Goal: Obtain resource: Download file/media

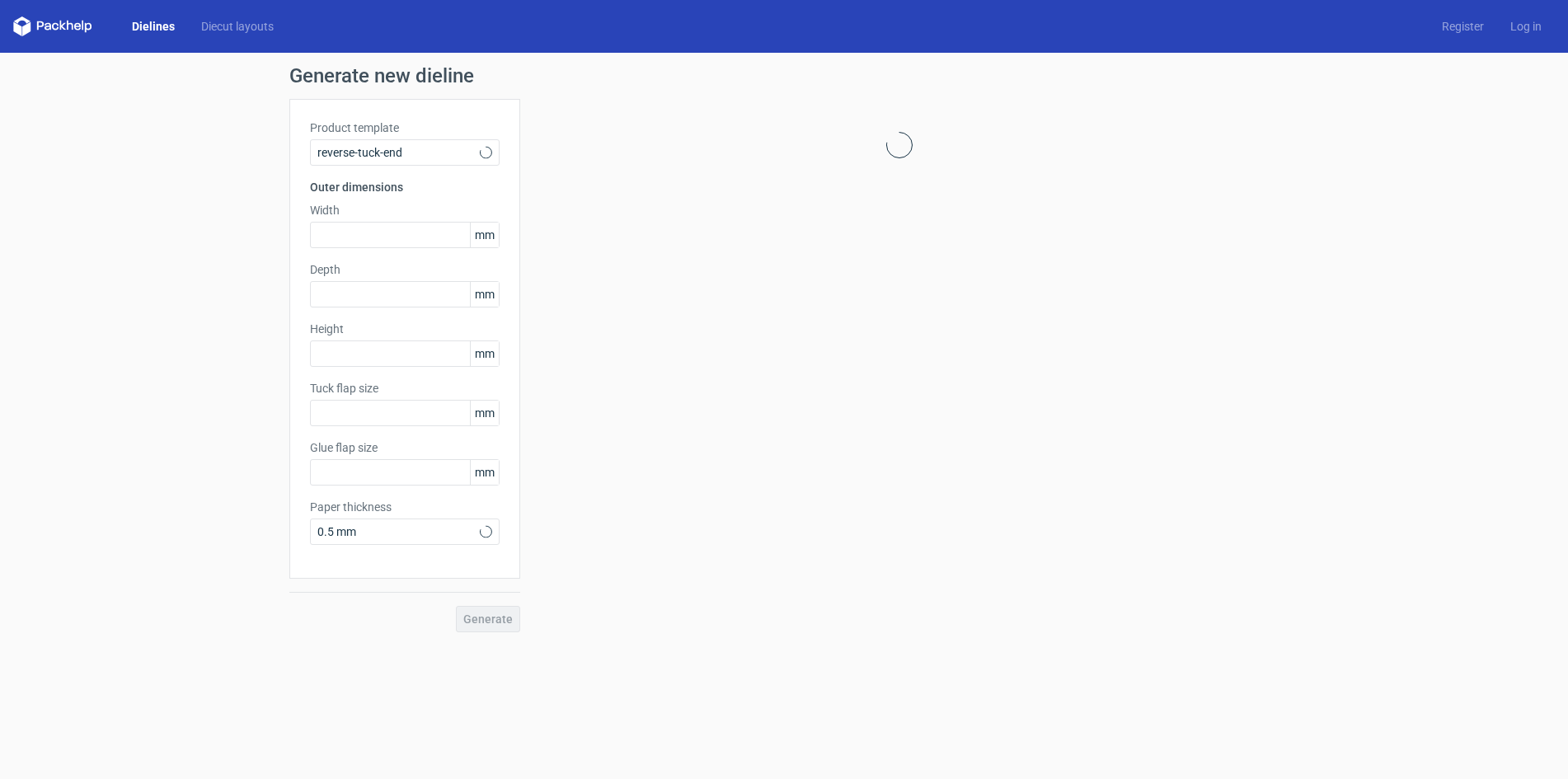
type input "15"
type input "10"
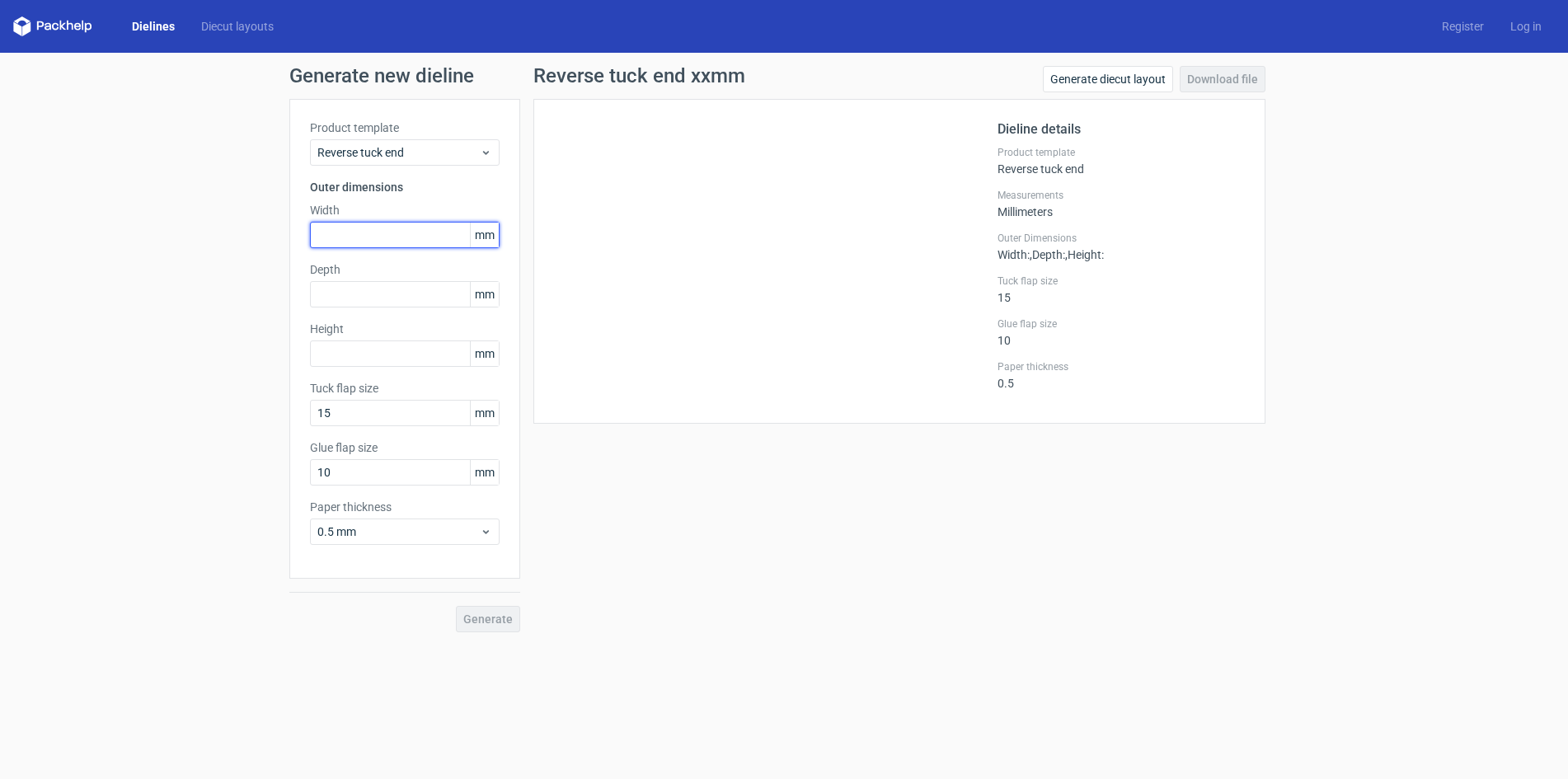
click at [357, 234] on input "text" at bounding box center [404, 234] width 189 height 26
type input "45"
type input "13"
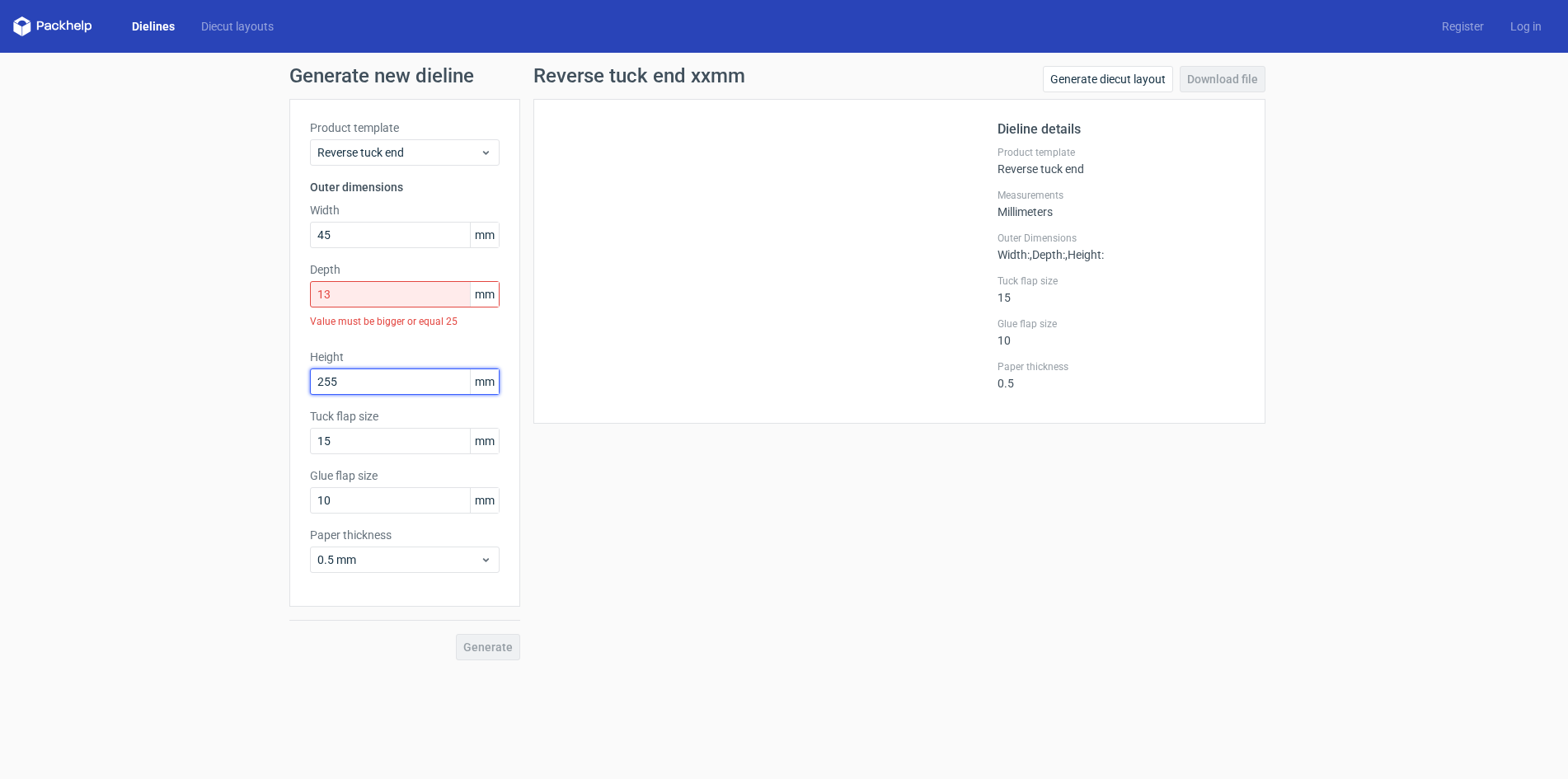
type input "255"
click at [340, 296] on input "13" at bounding box center [404, 294] width 189 height 26
drag, startPoint x: 347, startPoint y: 234, endPoint x: 5, endPoint y: 228, distance: 342.1
click at [44, 237] on div "Generate new dieline Product template Reverse tuck end Outer dimensions Width 4…" at bounding box center [784, 363] width 1568 height 620
click at [198, 245] on div "Generate new dieline Product template Reverse tuck end Outer dimensions Width 5…" at bounding box center [784, 363] width 1568 height 620
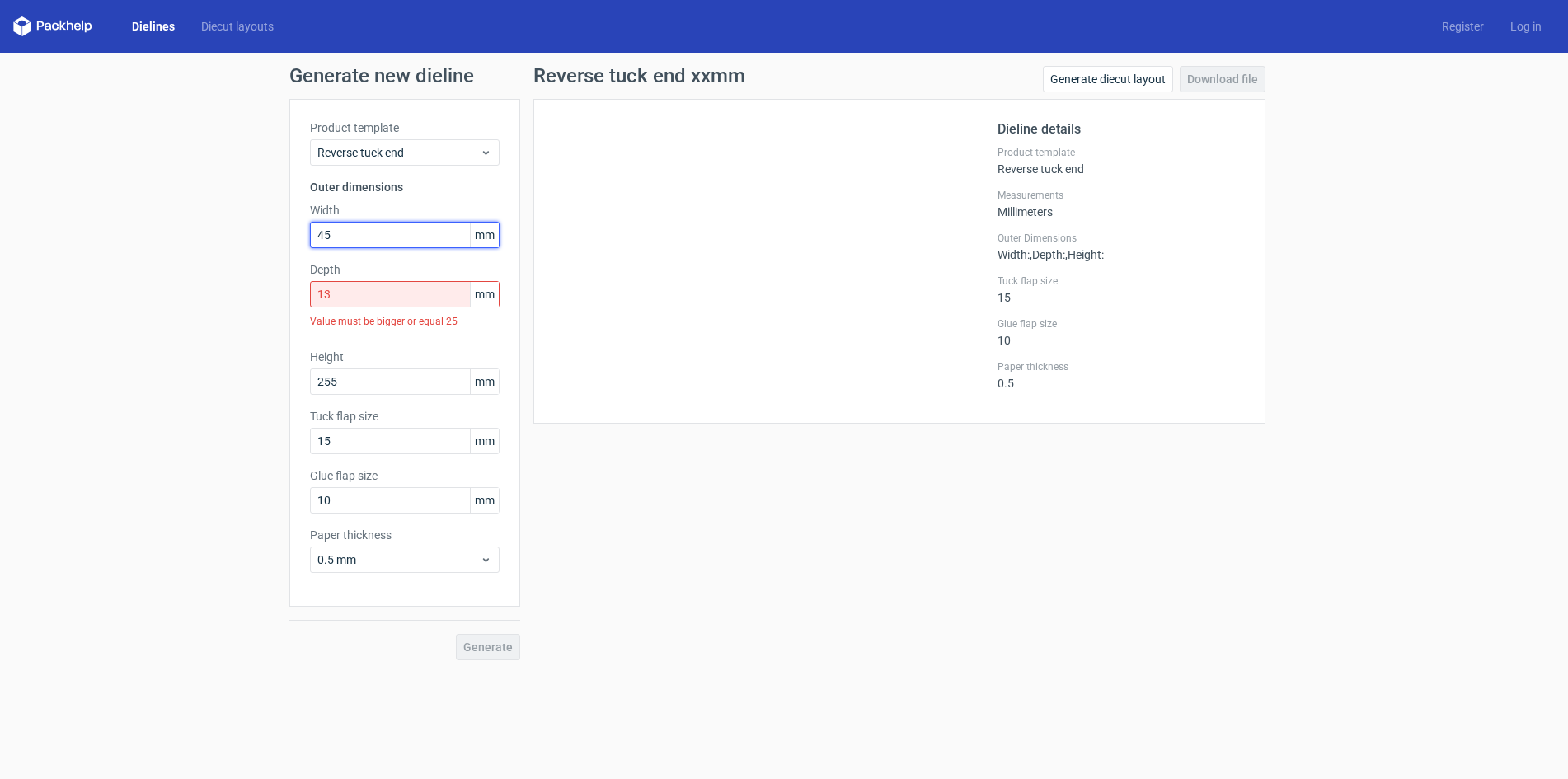
type input "45"
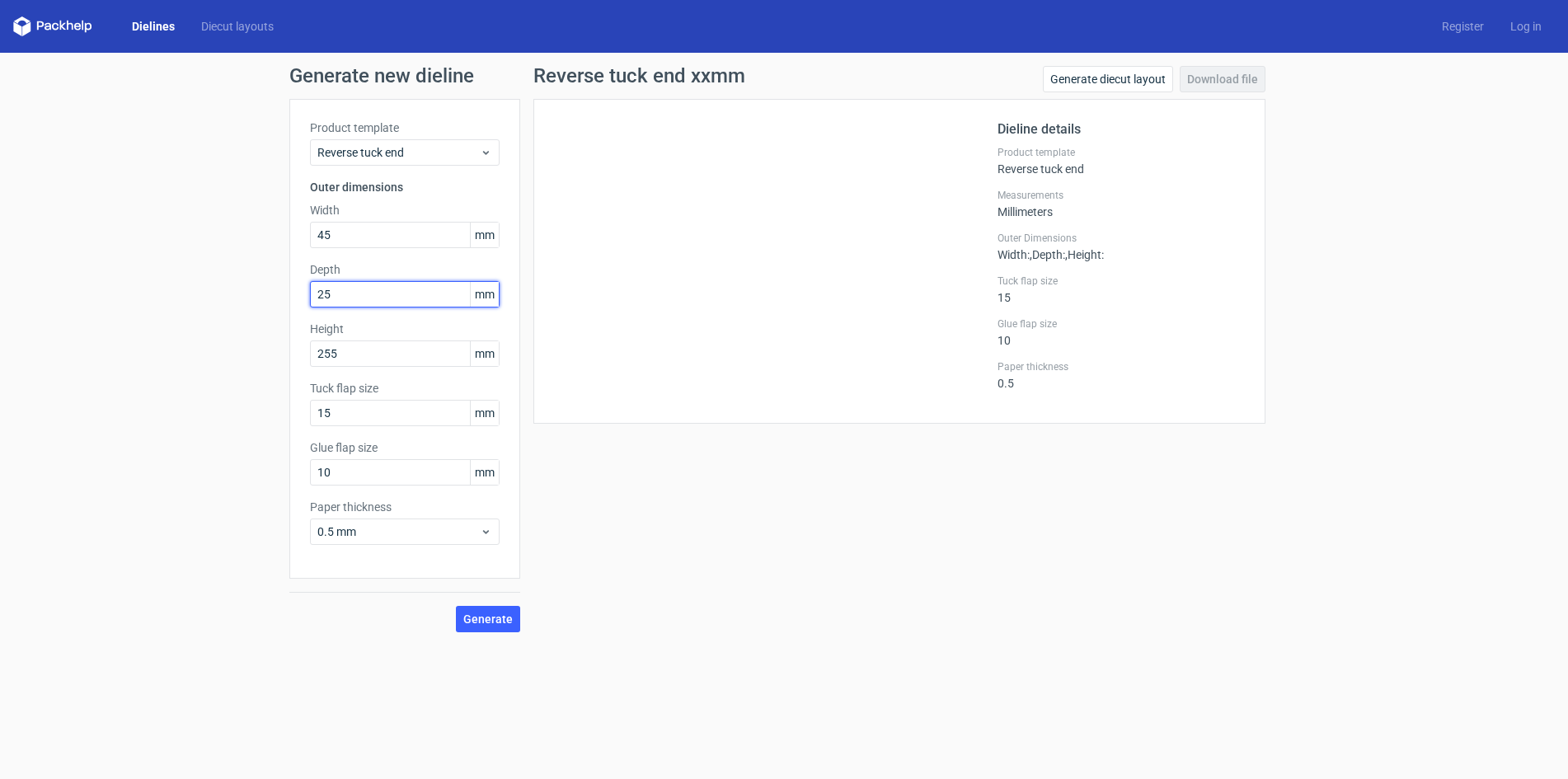
type input "25"
click at [489, 617] on span "Generate" at bounding box center [488, 619] width 49 height 12
click at [1240, 71] on link "Download file" at bounding box center [1222, 78] width 85 height 26
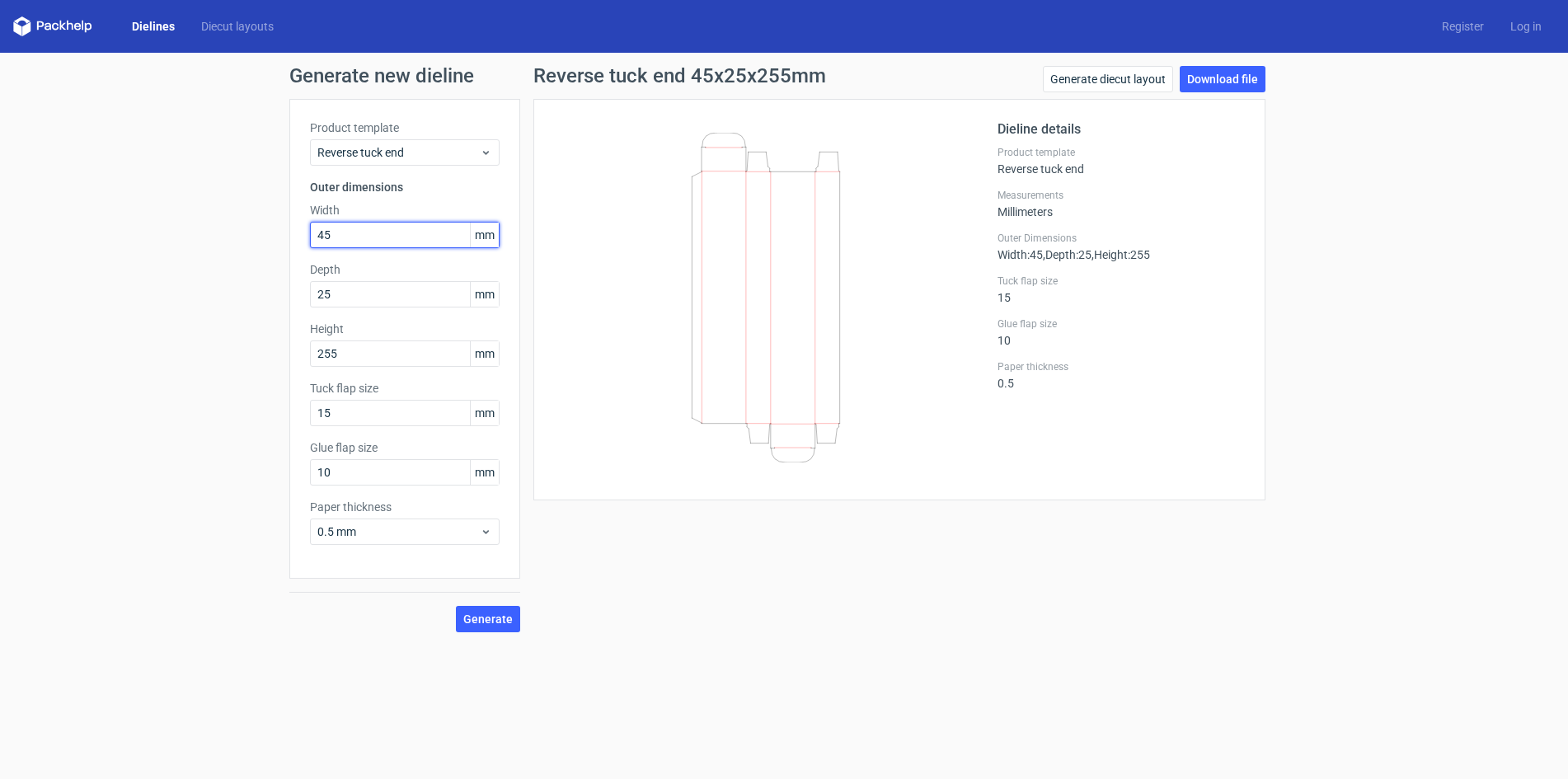
drag, startPoint x: 366, startPoint y: 235, endPoint x: 220, endPoint y: 224, distance: 146.4
click at [229, 225] on div "Generate new dieline Product template Reverse tuck end Outer dimensions Width 4…" at bounding box center [784, 349] width 1568 height 593
type input "120"
type input "185"
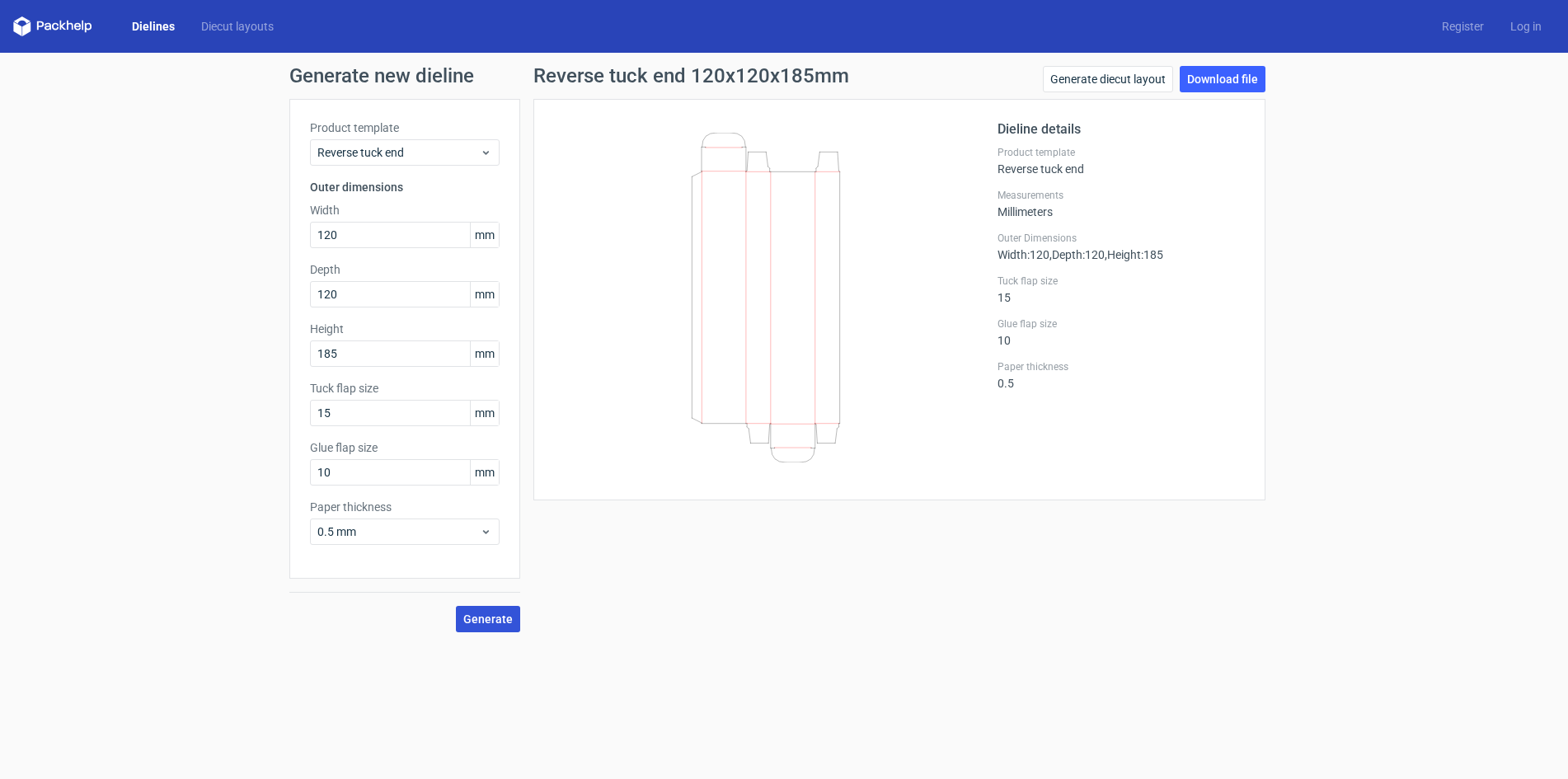
click at [499, 620] on span "Generate" at bounding box center [488, 619] width 49 height 12
click at [205, 231] on div "Generate new dieline Product template Reverse tuck end Outer dimensions Width 1…" at bounding box center [784, 349] width 1568 height 593
type input "150"
type input "1"
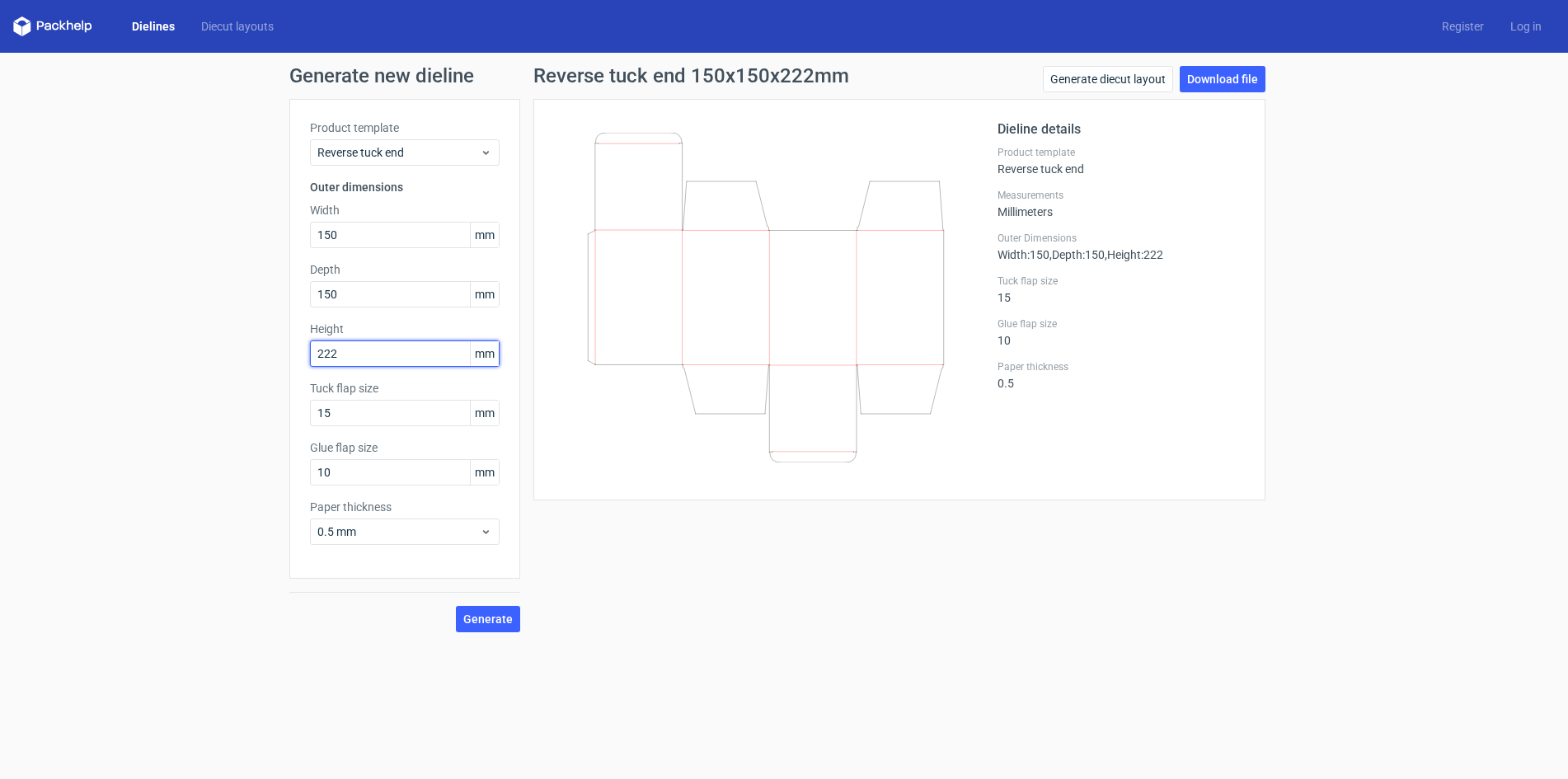
drag, startPoint x: 343, startPoint y: 354, endPoint x: 225, endPoint y: 351, distance: 118.0
click at [277, 356] on div "Generate new dieline Product template Reverse tuck end Outer dimensions Width 1…" at bounding box center [784, 349] width 1568 height 593
type input "225"
click at [433, 150] on span "Reverse tuck end" at bounding box center [399, 152] width 163 height 17
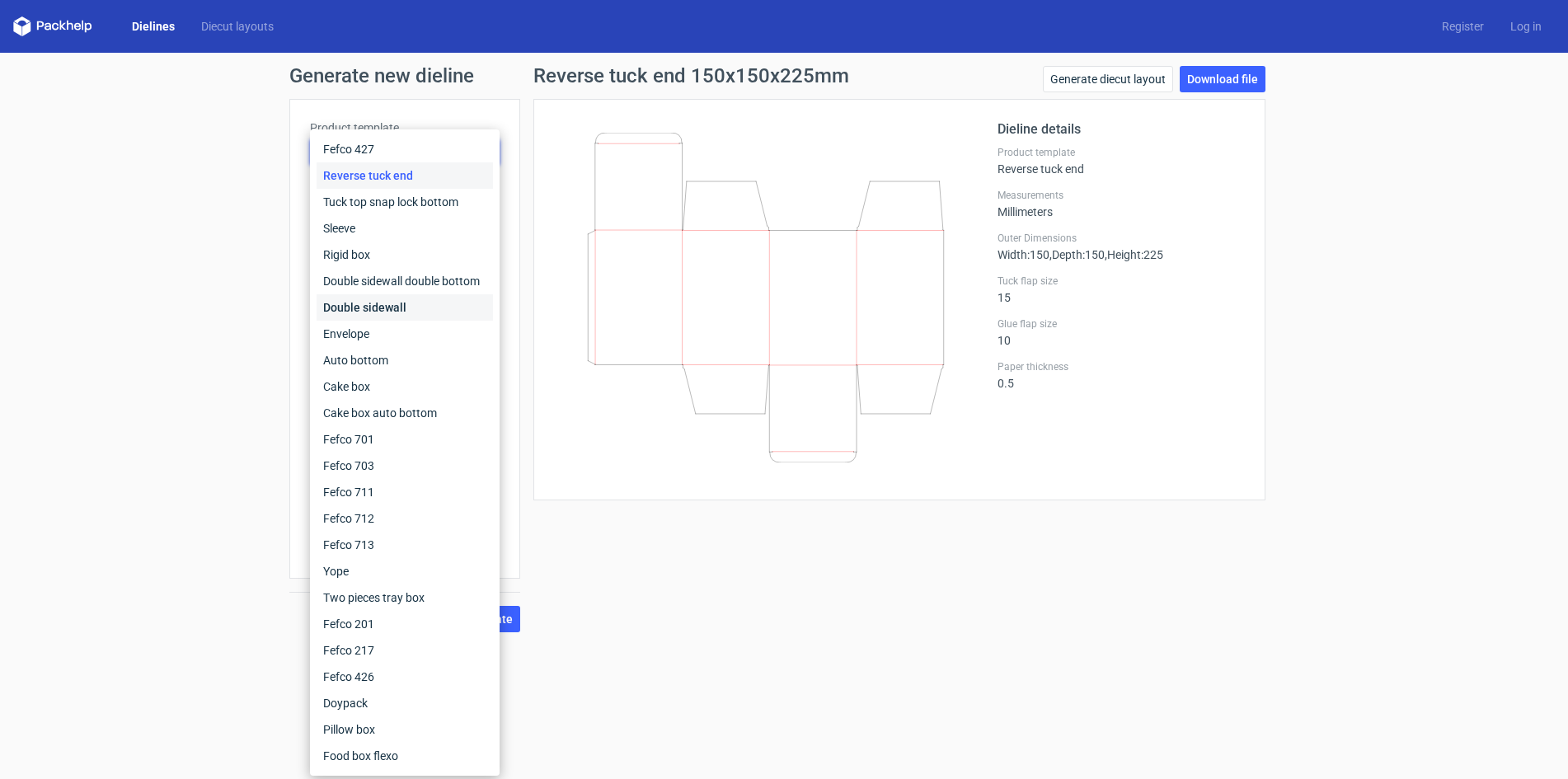
click at [374, 301] on div "Double sidewall" at bounding box center [405, 307] width 176 height 26
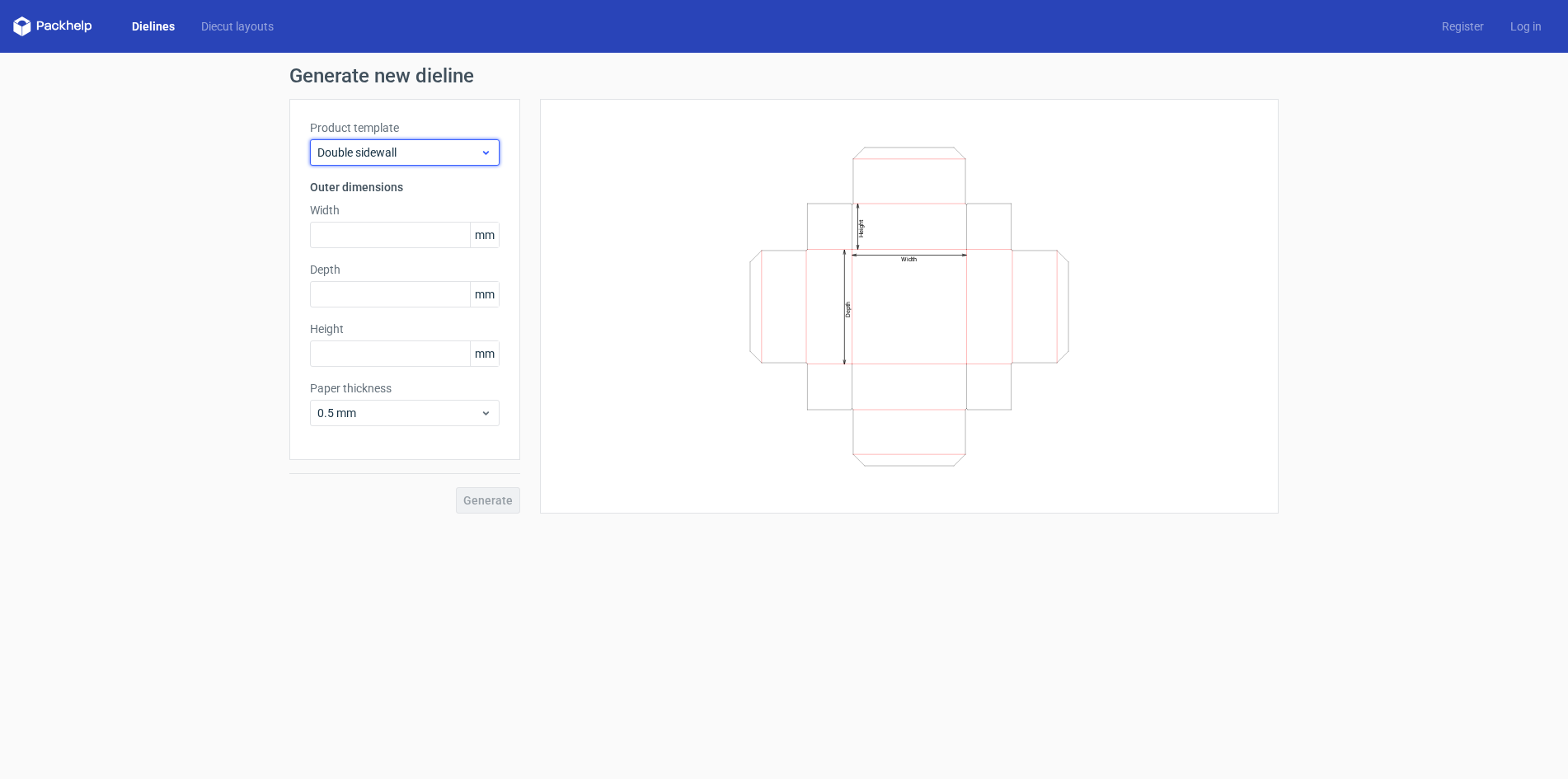
click at [375, 154] on span "Double sidewall" at bounding box center [399, 152] width 163 height 17
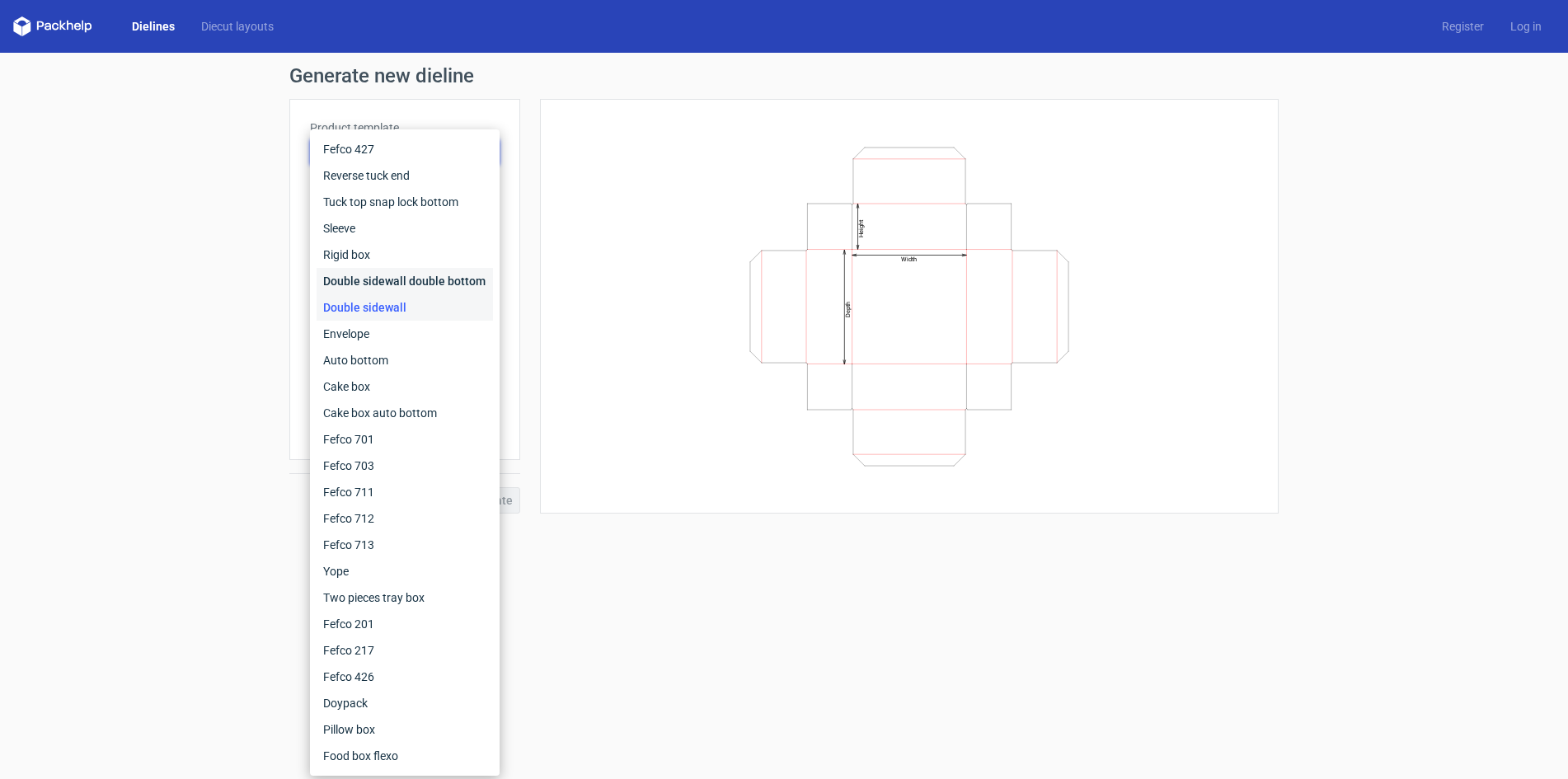
click at [362, 274] on div "Double sidewall double bottom" at bounding box center [405, 280] width 176 height 26
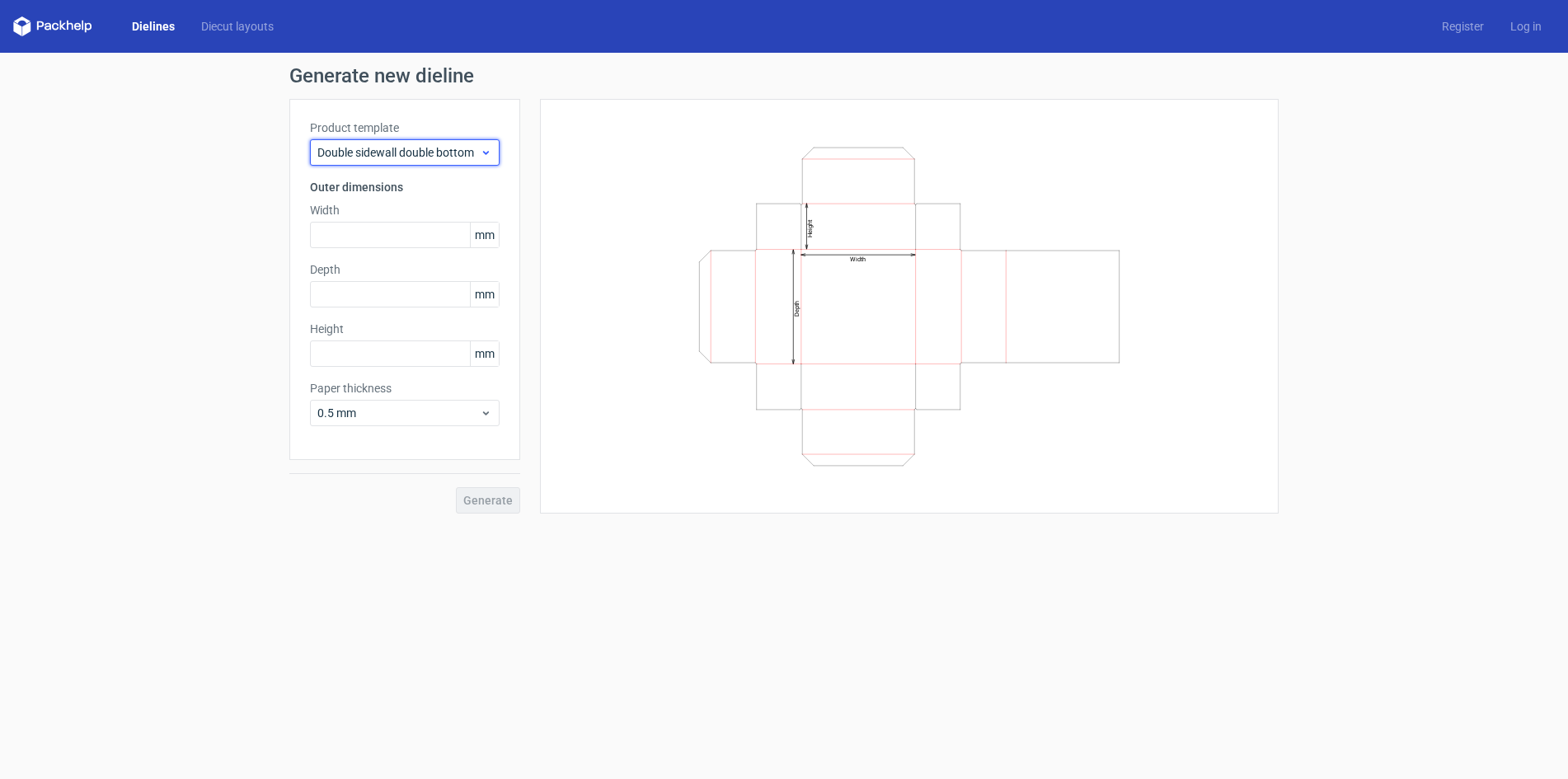
click at [368, 156] on span "Double sidewall double bottom" at bounding box center [399, 152] width 163 height 17
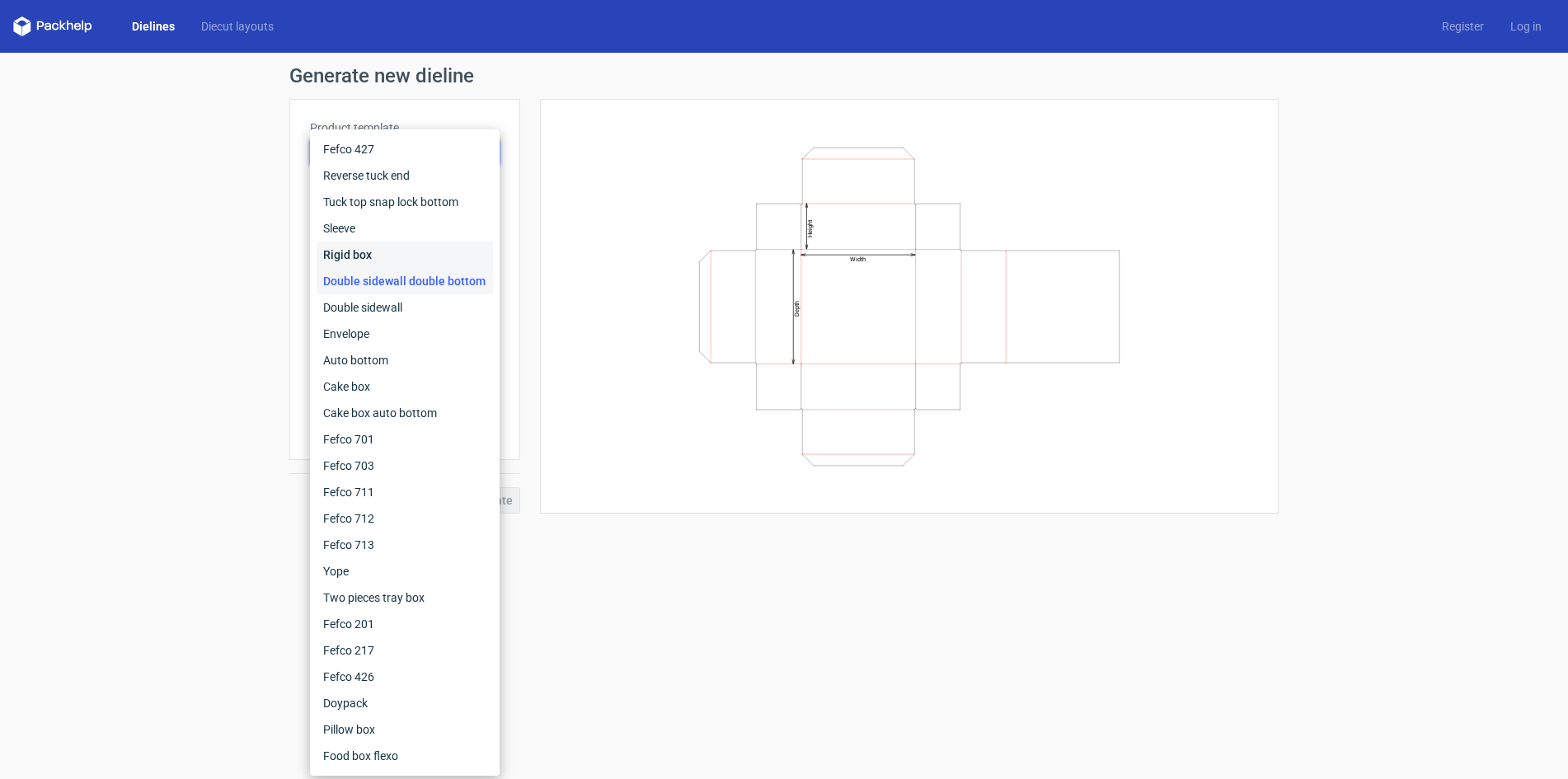
click at [359, 255] on div "Rigid box" at bounding box center [405, 254] width 176 height 26
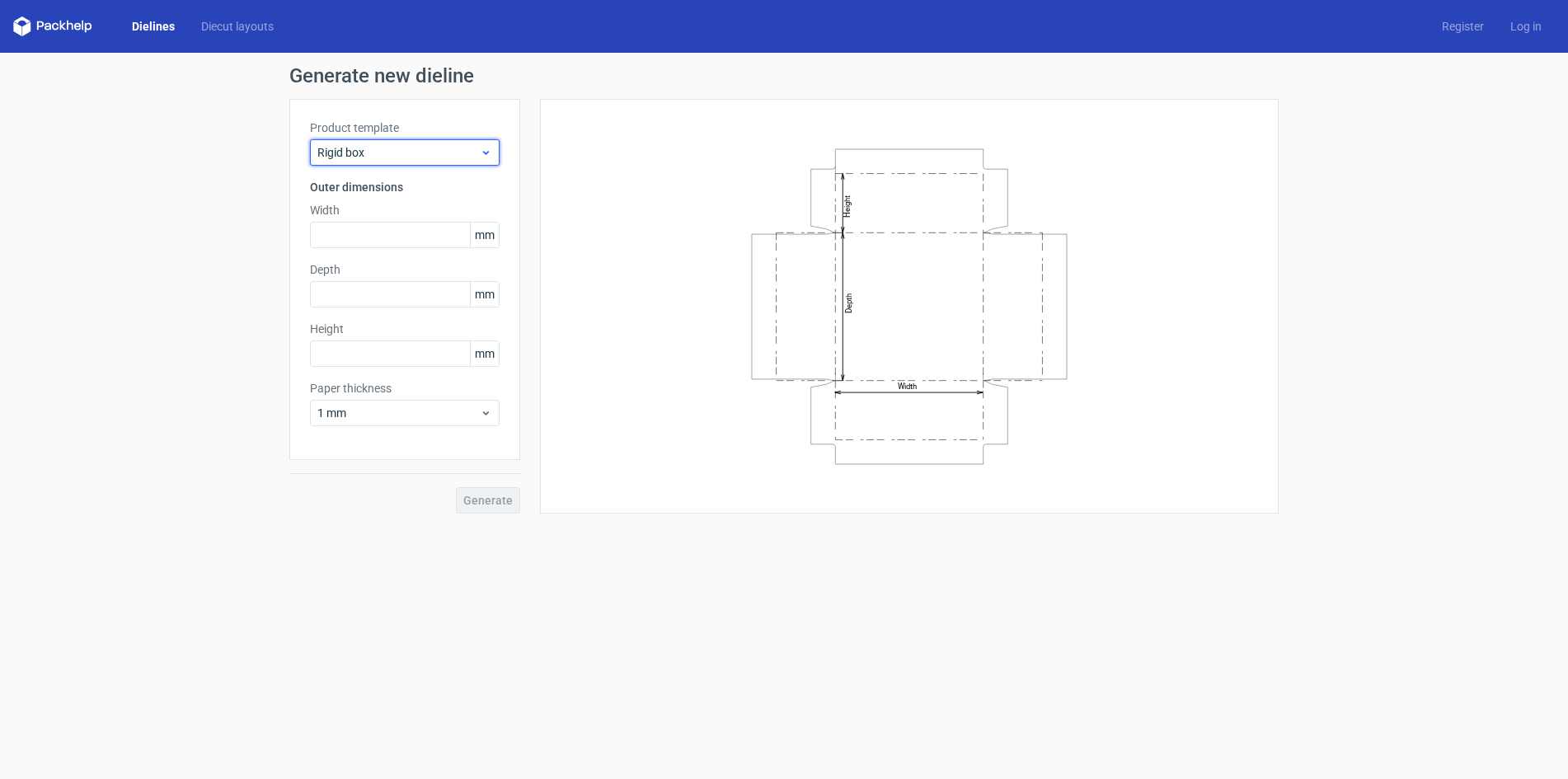
click at [368, 149] on span "Rigid box" at bounding box center [399, 152] width 163 height 17
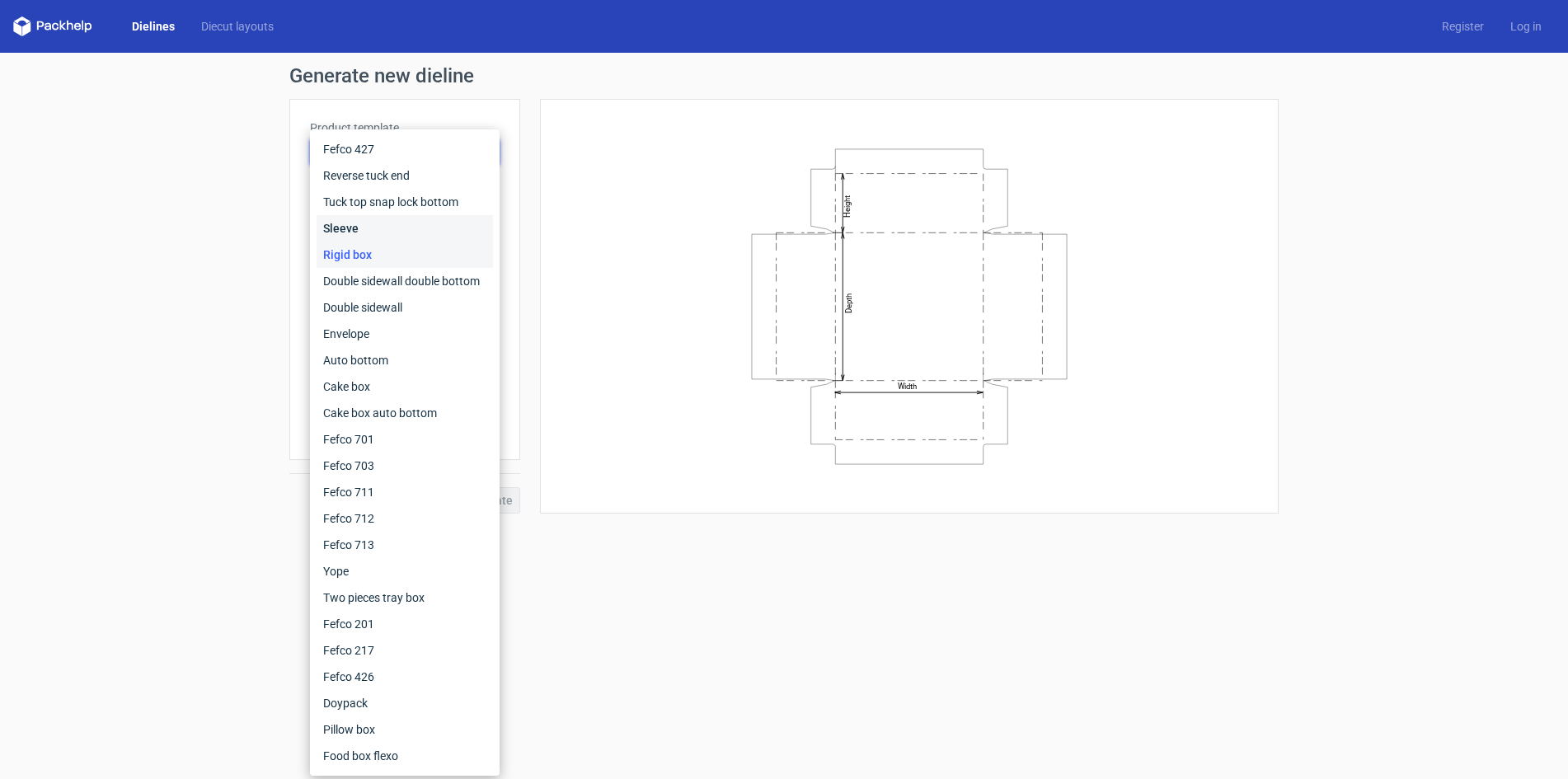
click at [361, 227] on div "Sleeve" at bounding box center [405, 228] width 176 height 26
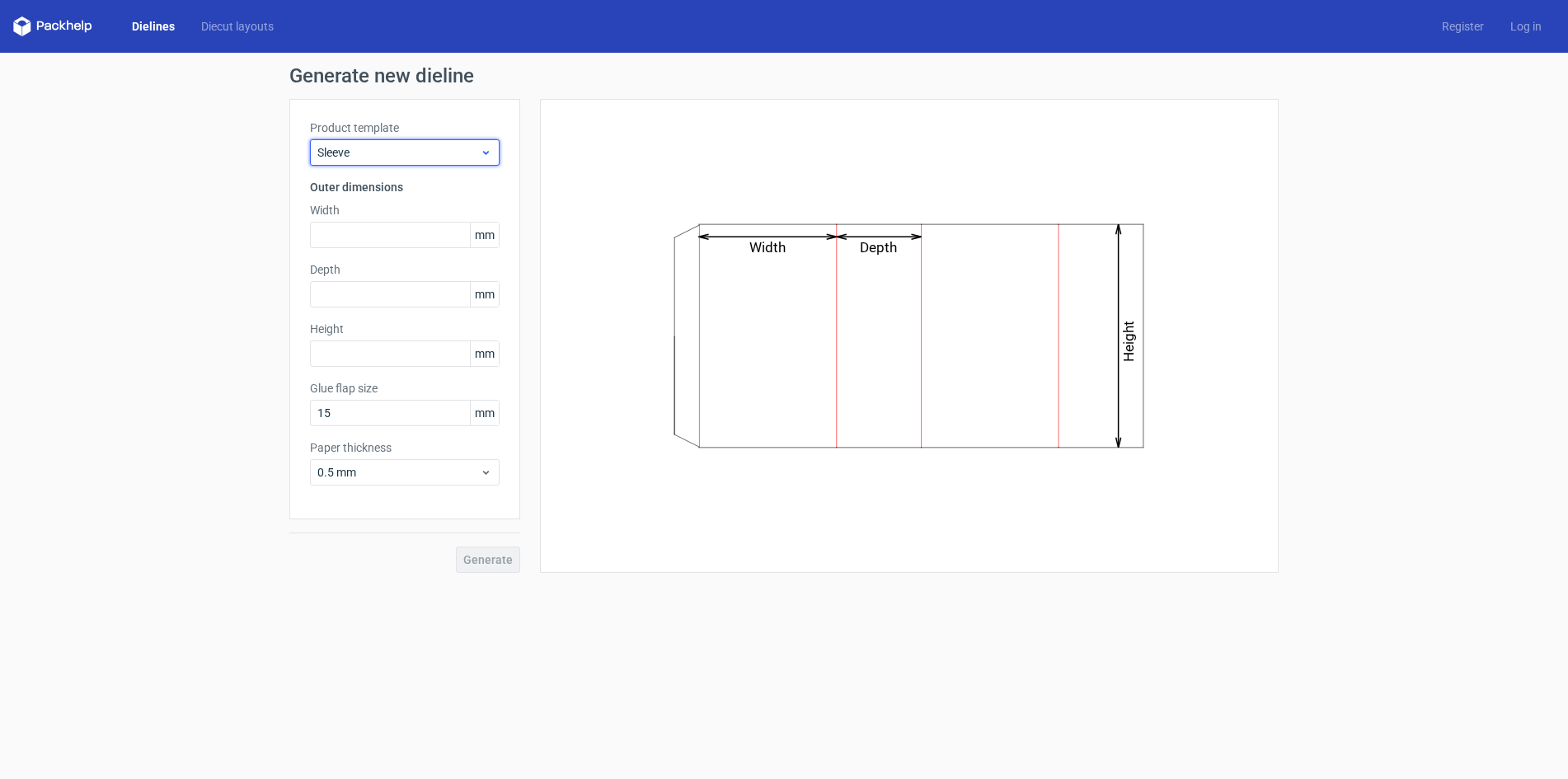
click at [381, 155] on span "Sleeve" at bounding box center [399, 152] width 163 height 17
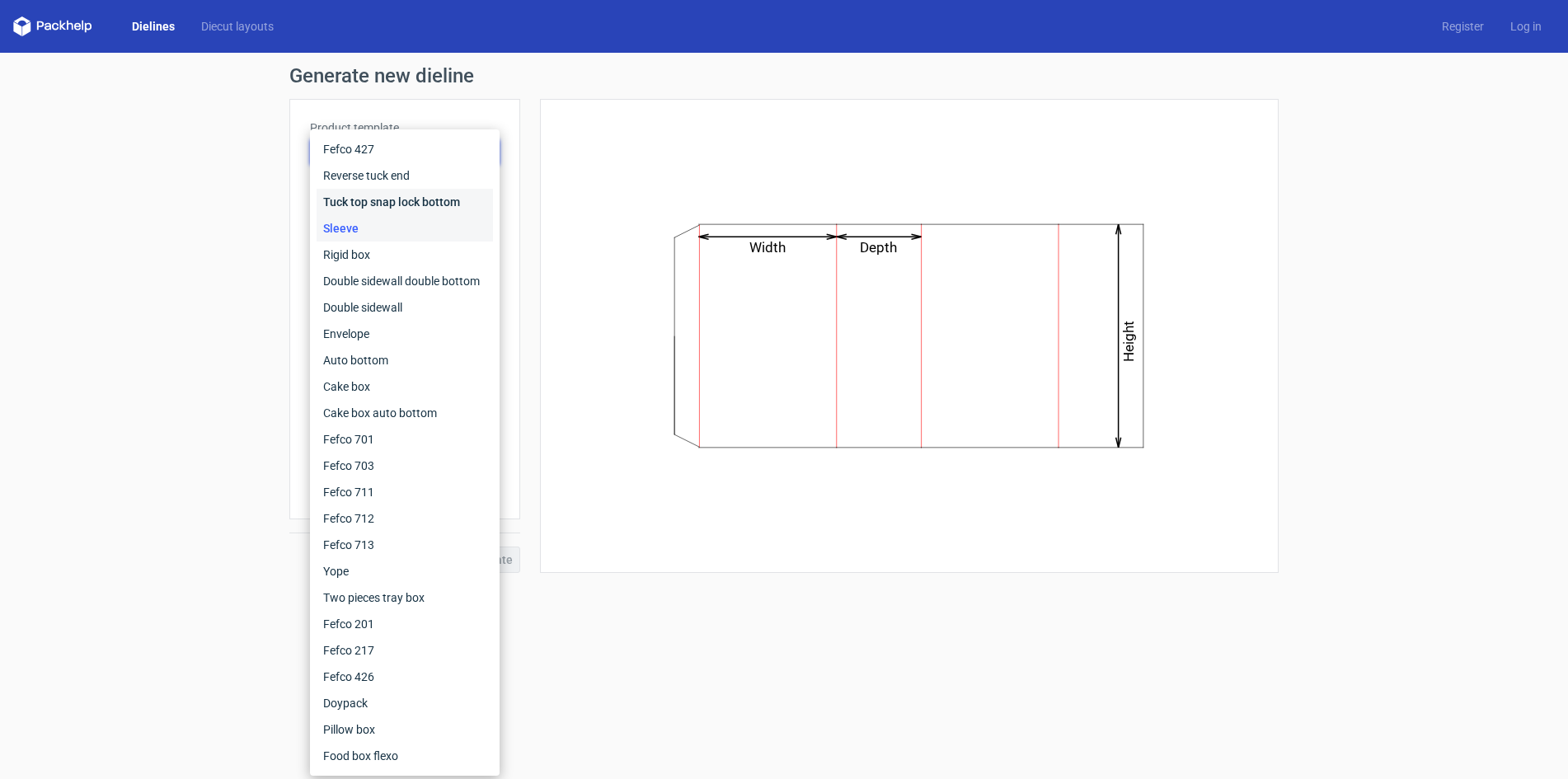
click at [367, 200] on div "Tuck top snap lock bottom" at bounding box center [405, 202] width 176 height 26
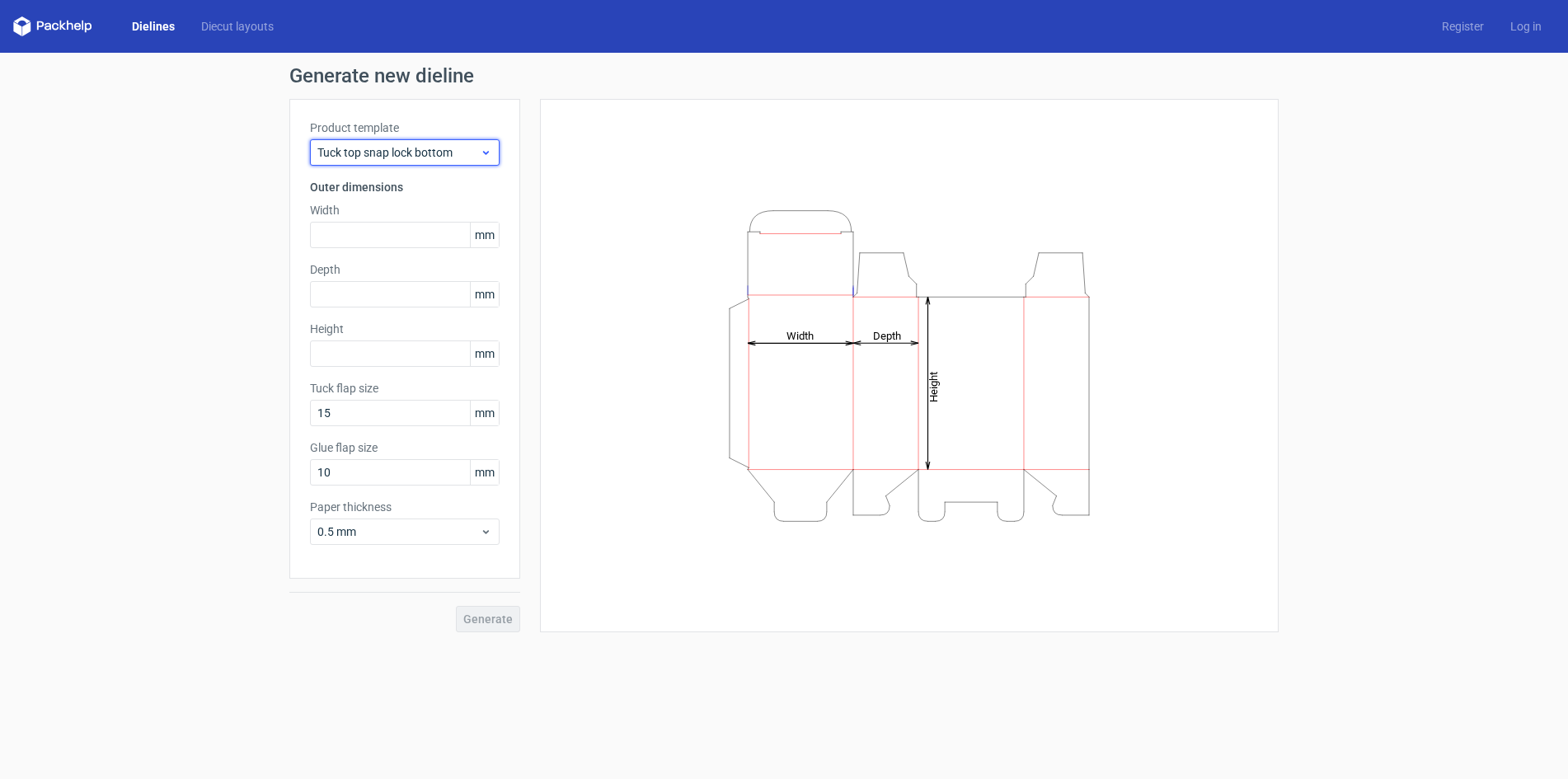
click at [370, 150] on span "Tuck top snap lock bottom" at bounding box center [399, 152] width 163 height 17
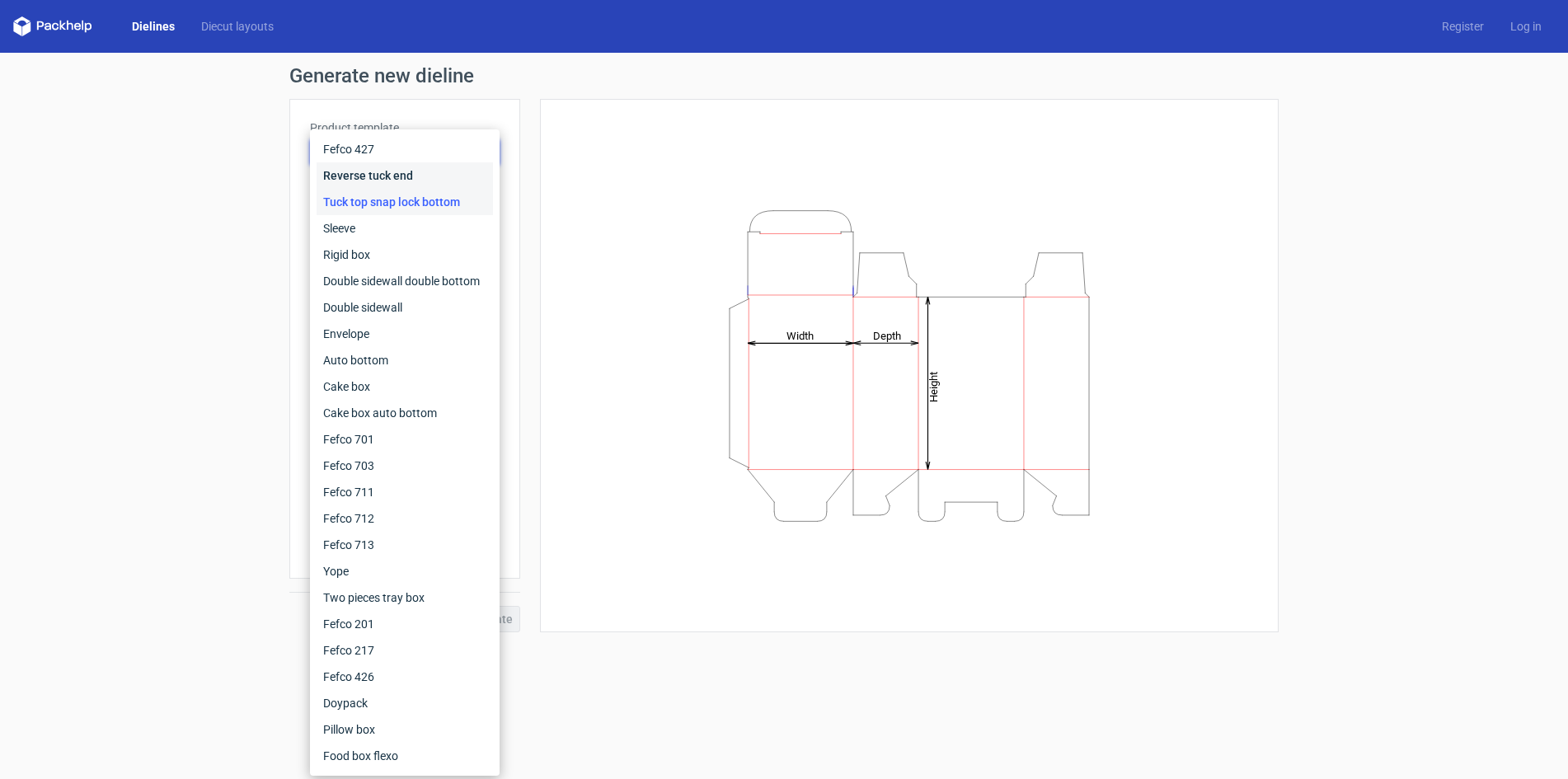
click at [366, 177] on div "Reverse tuck end" at bounding box center [405, 175] width 176 height 26
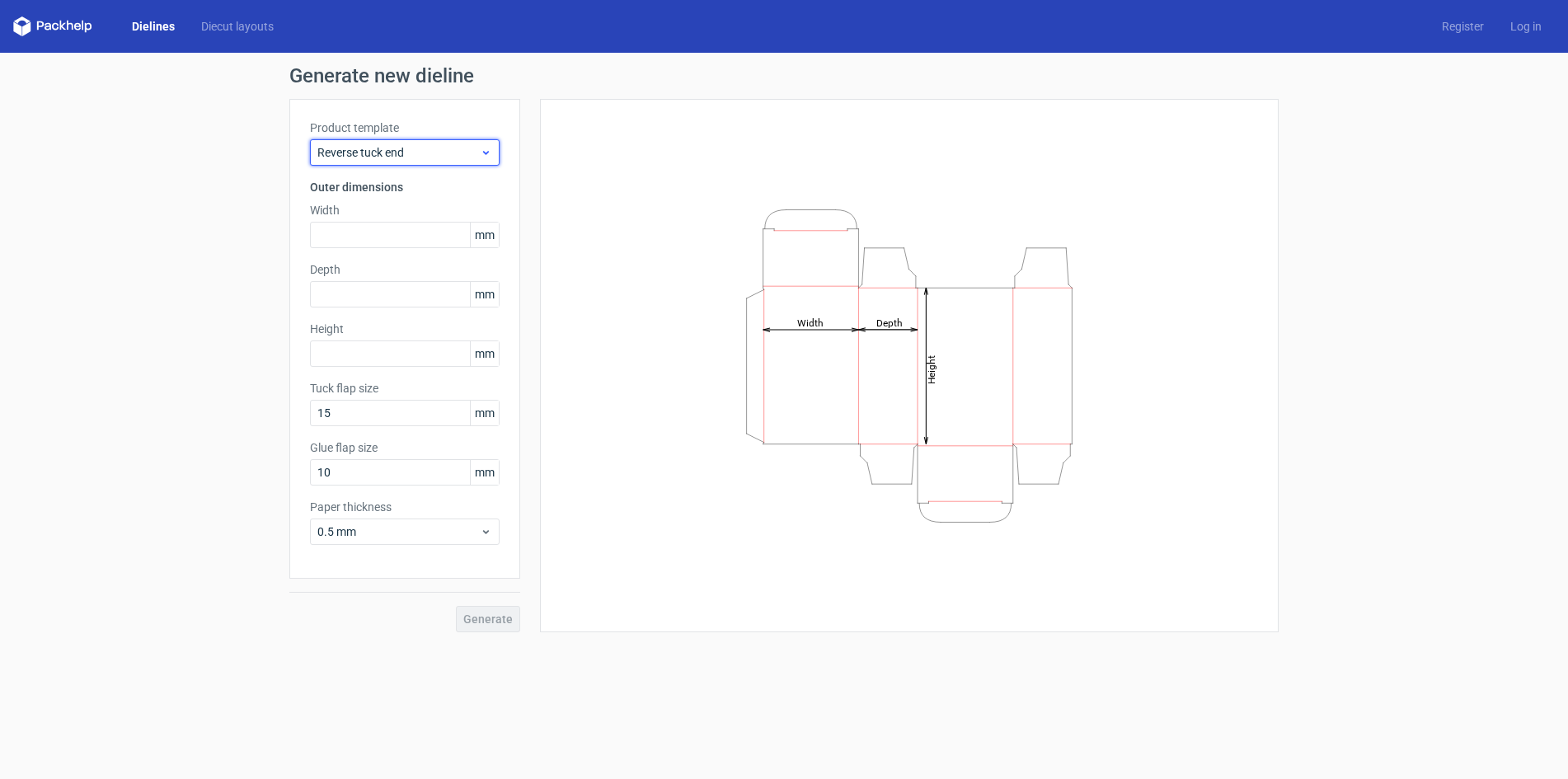
click at [368, 148] on span "Reverse tuck end" at bounding box center [399, 152] width 163 height 17
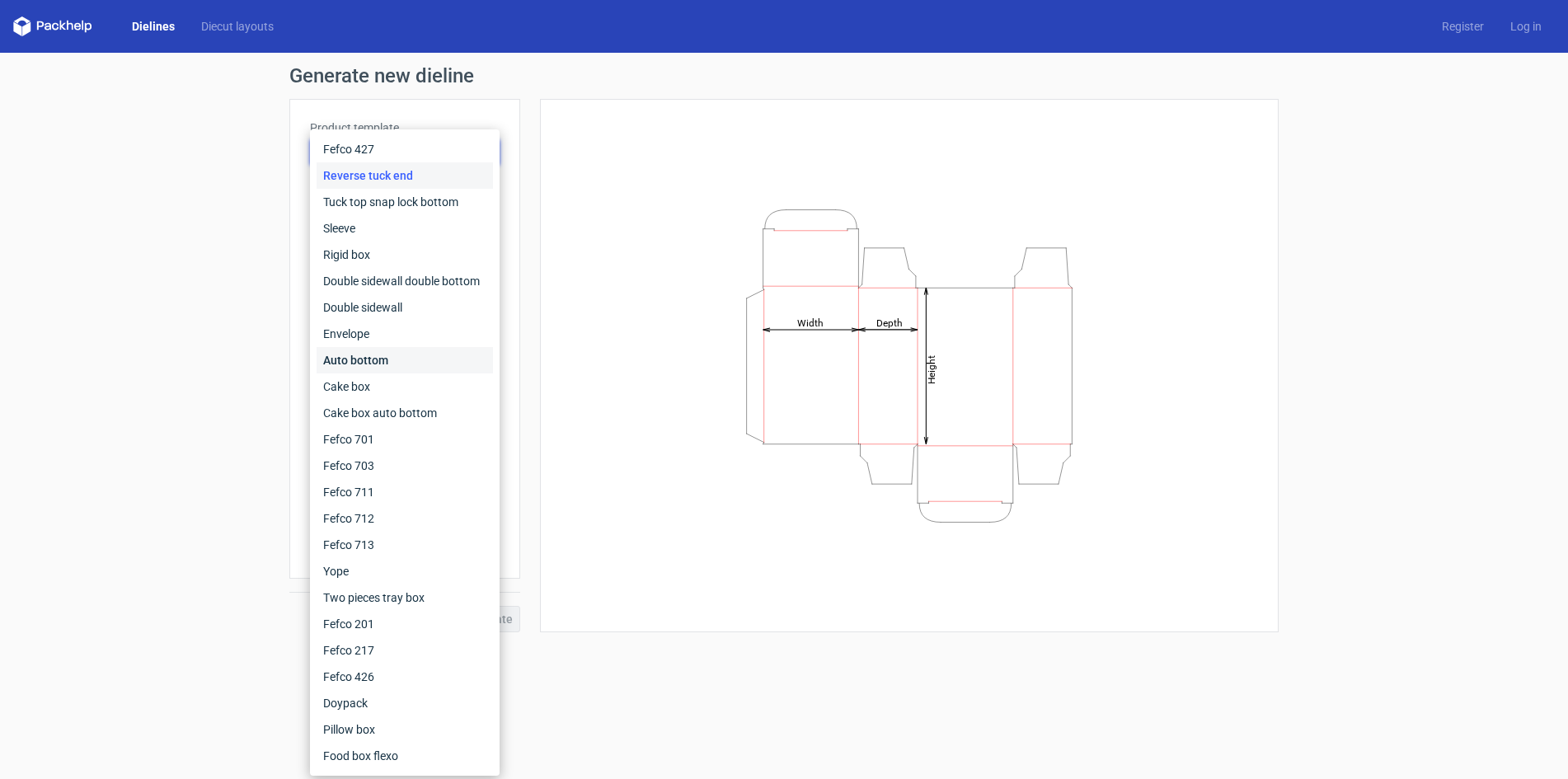
click at [353, 360] on div "Auto bottom" at bounding box center [405, 360] width 176 height 26
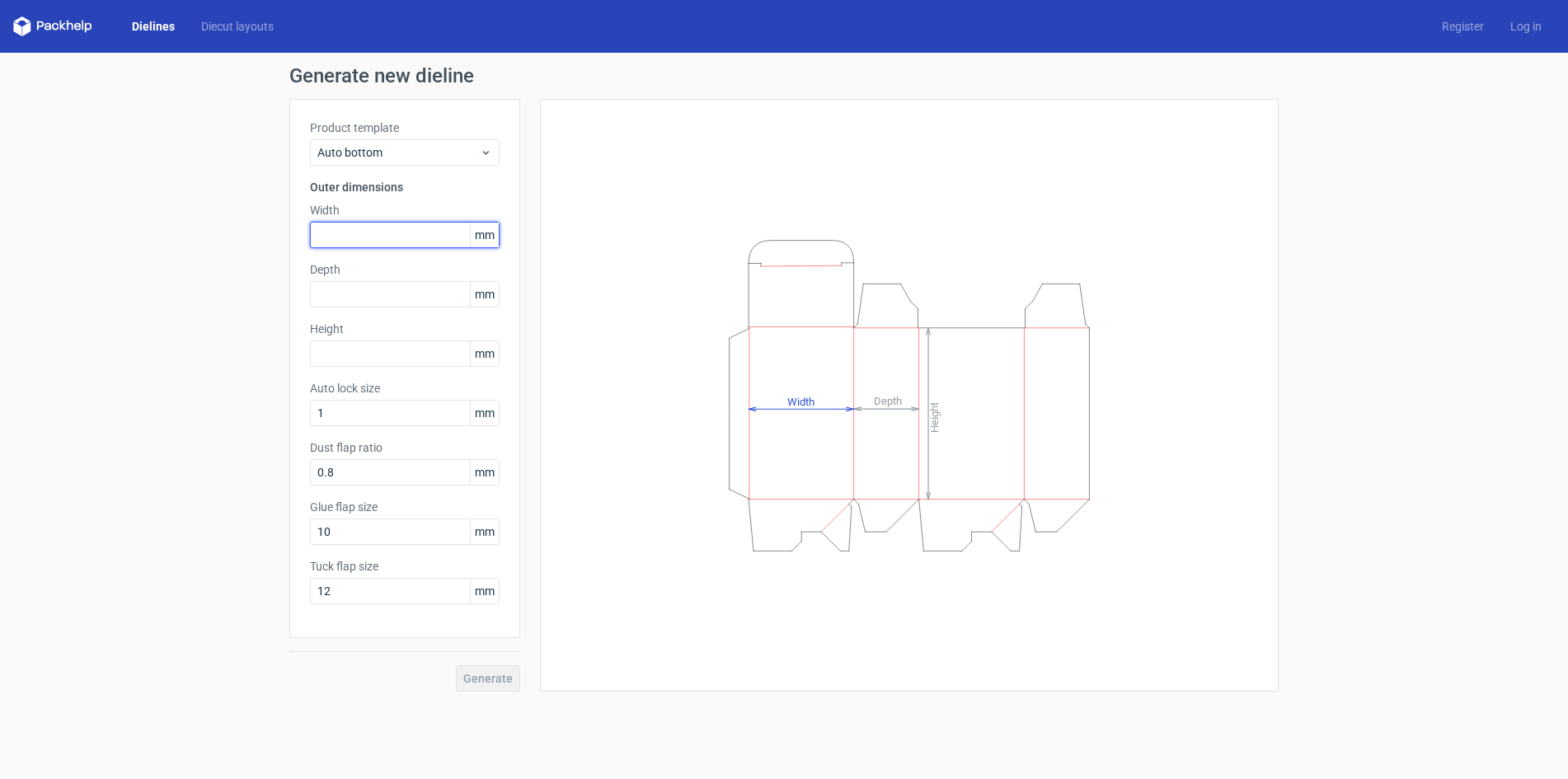
click at [347, 225] on input "text" at bounding box center [404, 234] width 189 height 26
type input "150"
type input "221"
click at [476, 675] on span "Generate" at bounding box center [488, 678] width 49 height 12
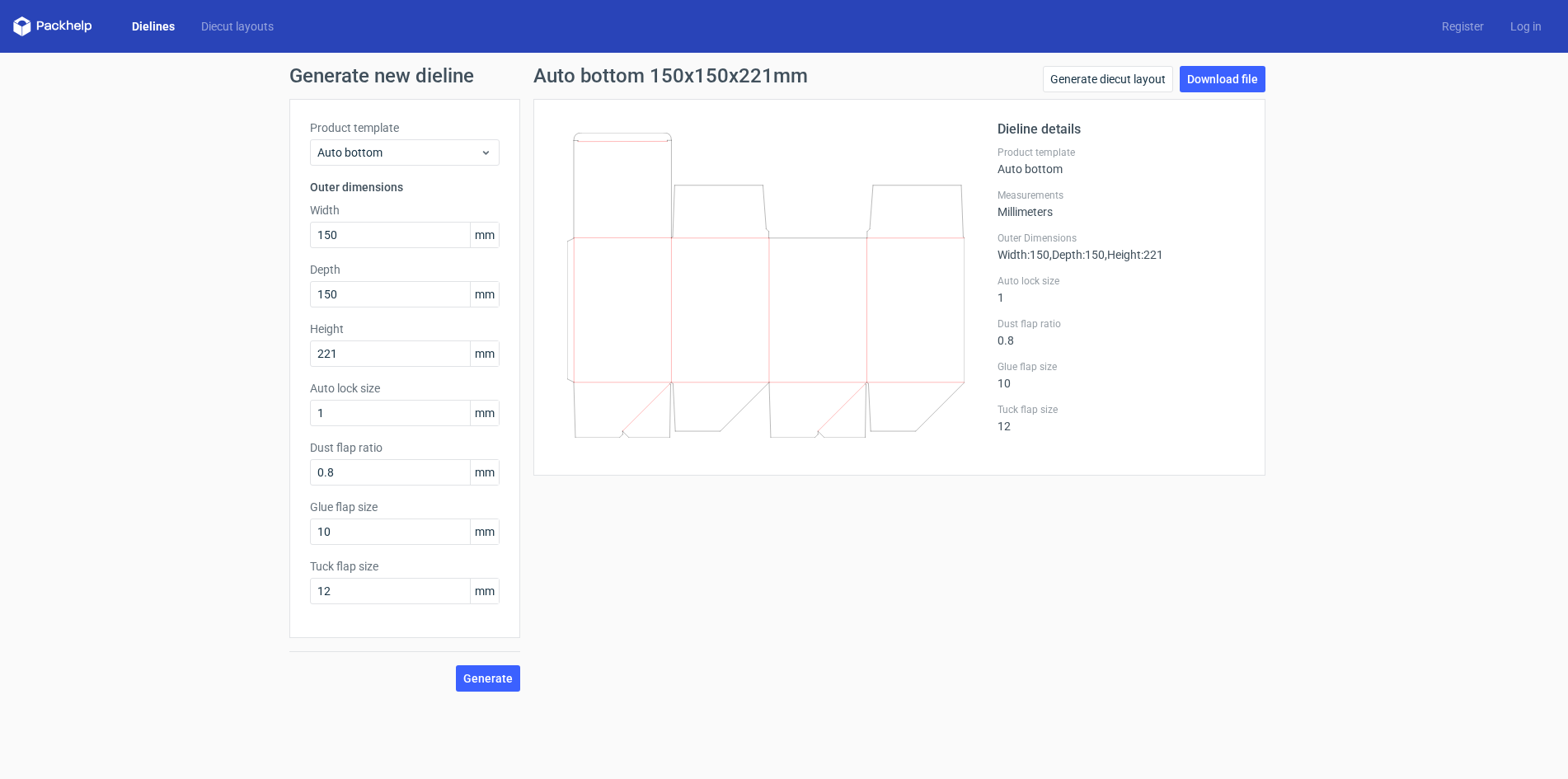
click at [743, 687] on div "Auto bottom 150x150x221mm Generate diecut layout Download file Dieline details …" at bounding box center [900, 378] width 759 height 625
